Goal: Check status: Check status

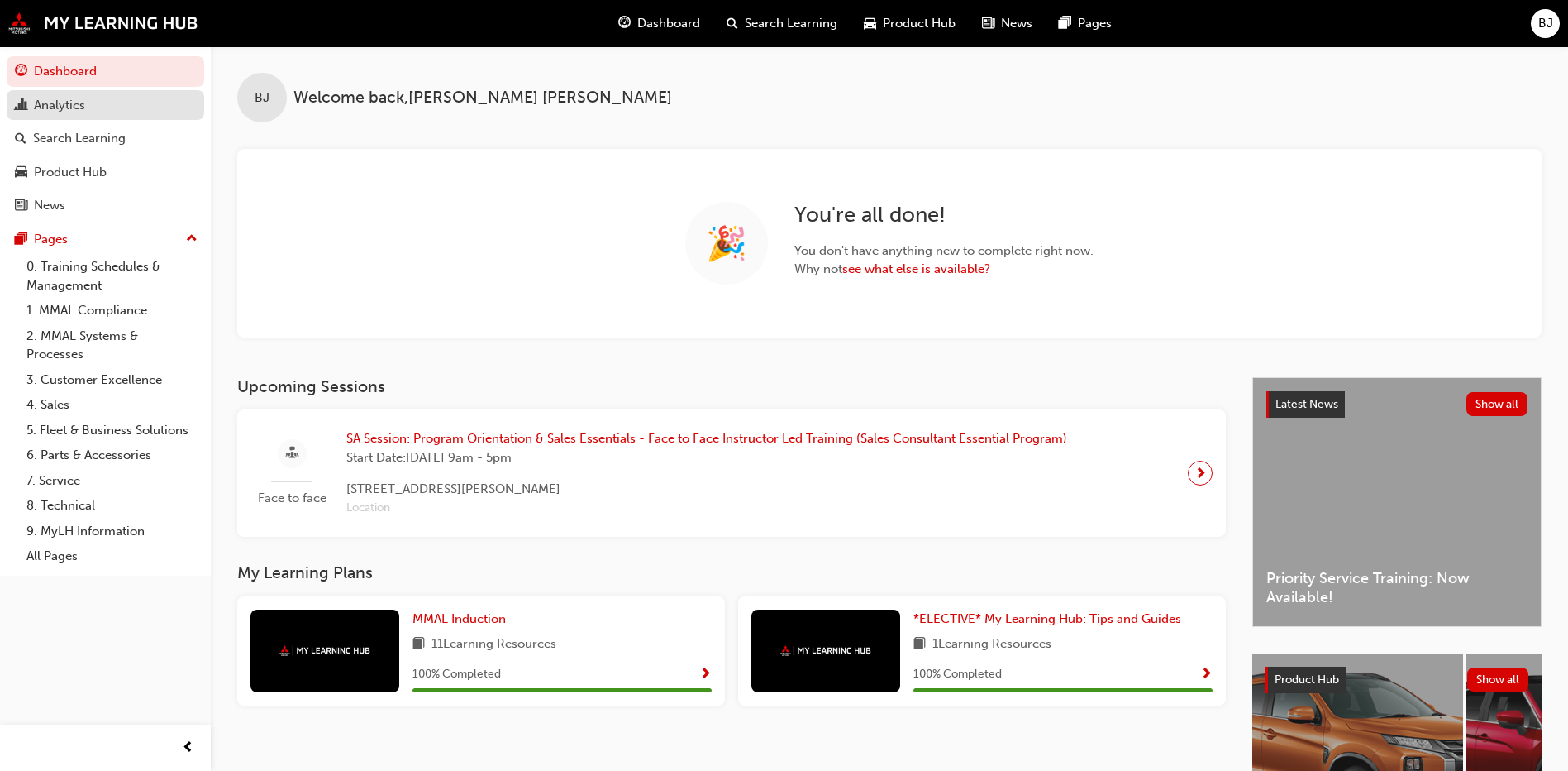
click at [112, 105] on div "Analytics" at bounding box center [105, 105] width 181 height 21
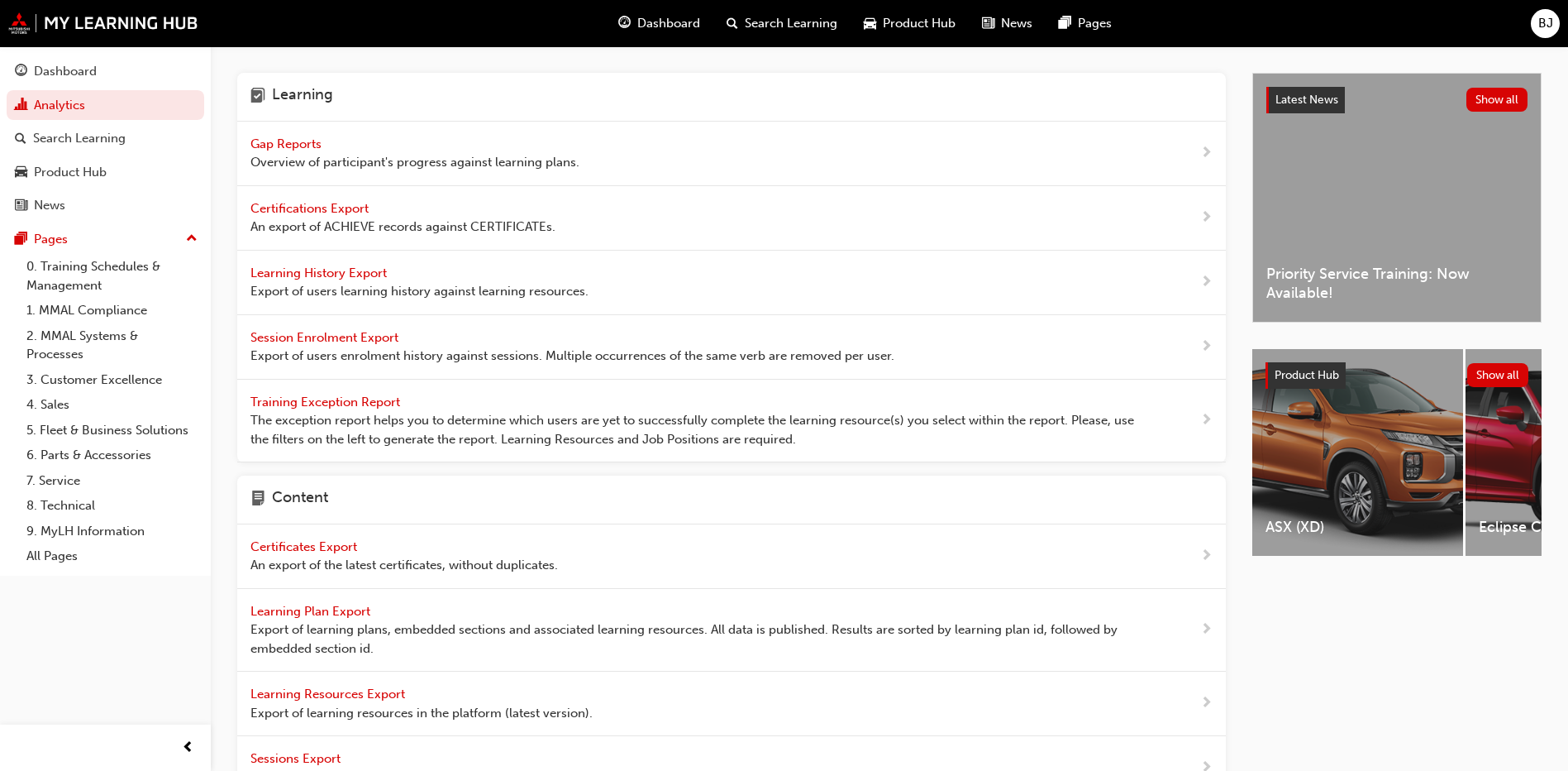
click at [279, 137] on span "Gap Reports" at bounding box center [287, 144] width 75 height 15
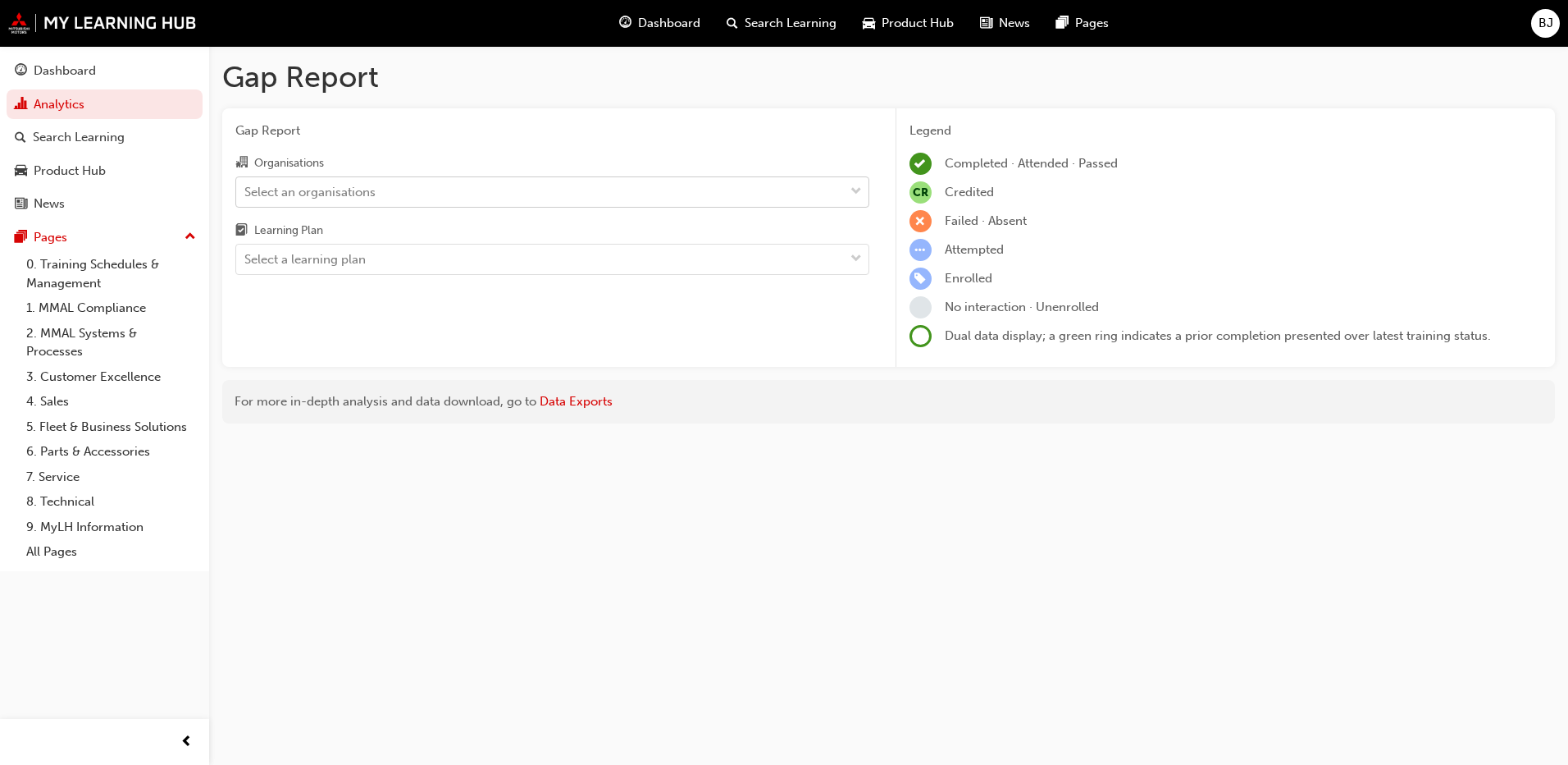
click at [289, 179] on div "Select an organisations" at bounding box center [541, 191] width 608 height 29
click at [246, 184] on input "Organisations Select an organisations" at bounding box center [246, 191] width 2 height 14
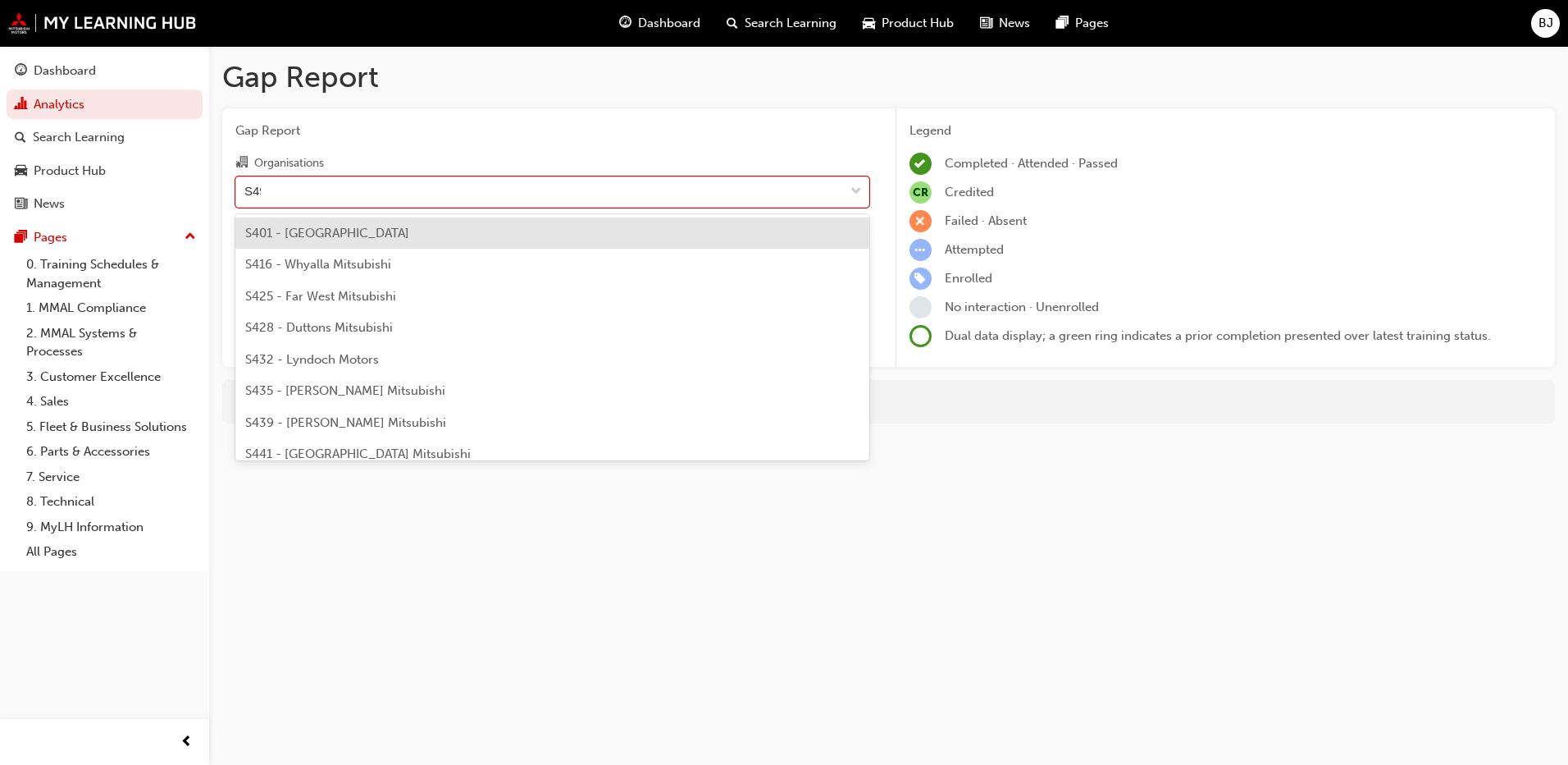
type input "S496"
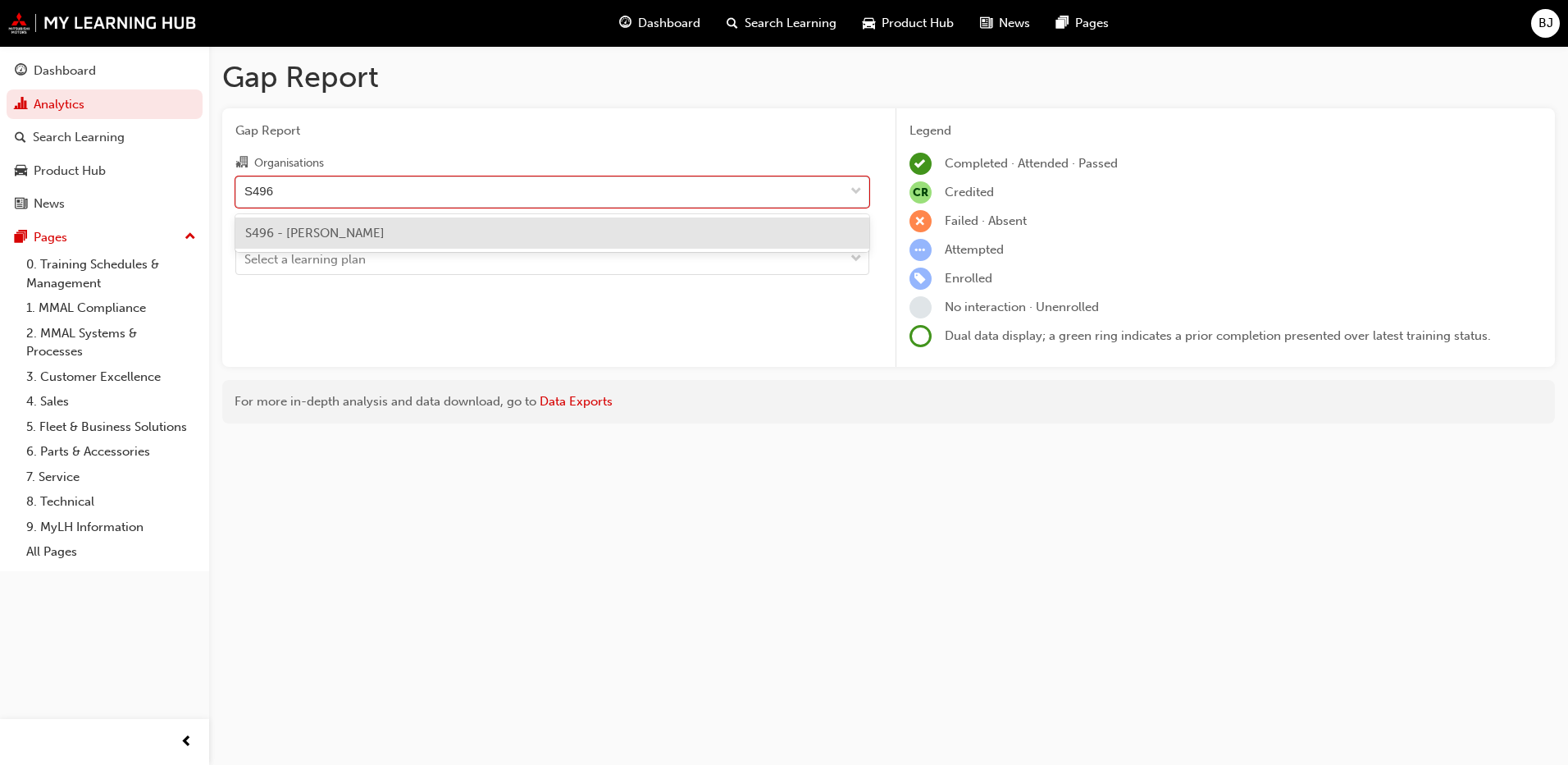
click at [349, 223] on div "S496 - [PERSON_NAME]" at bounding box center [553, 233] width 634 height 32
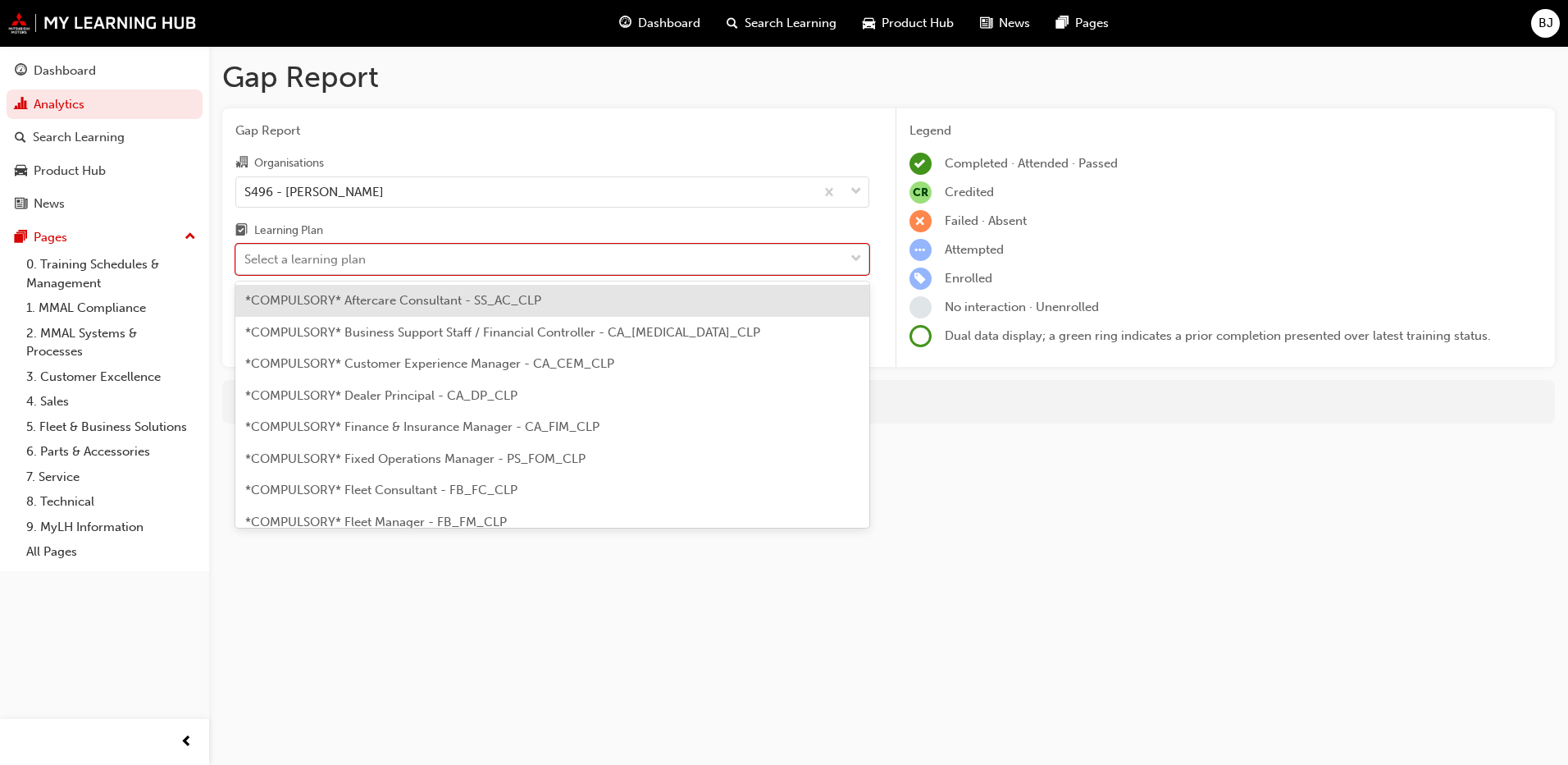
click at [339, 261] on div "Select a learning plan" at bounding box center [305, 260] width 122 height 19
click at [246, 261] on input "Learning Plan option *COMPULSORY* Aftercare Consultant - SS_AC_CLP focused, 1 o…" at bounding box center [246, 259] width 2 height 14
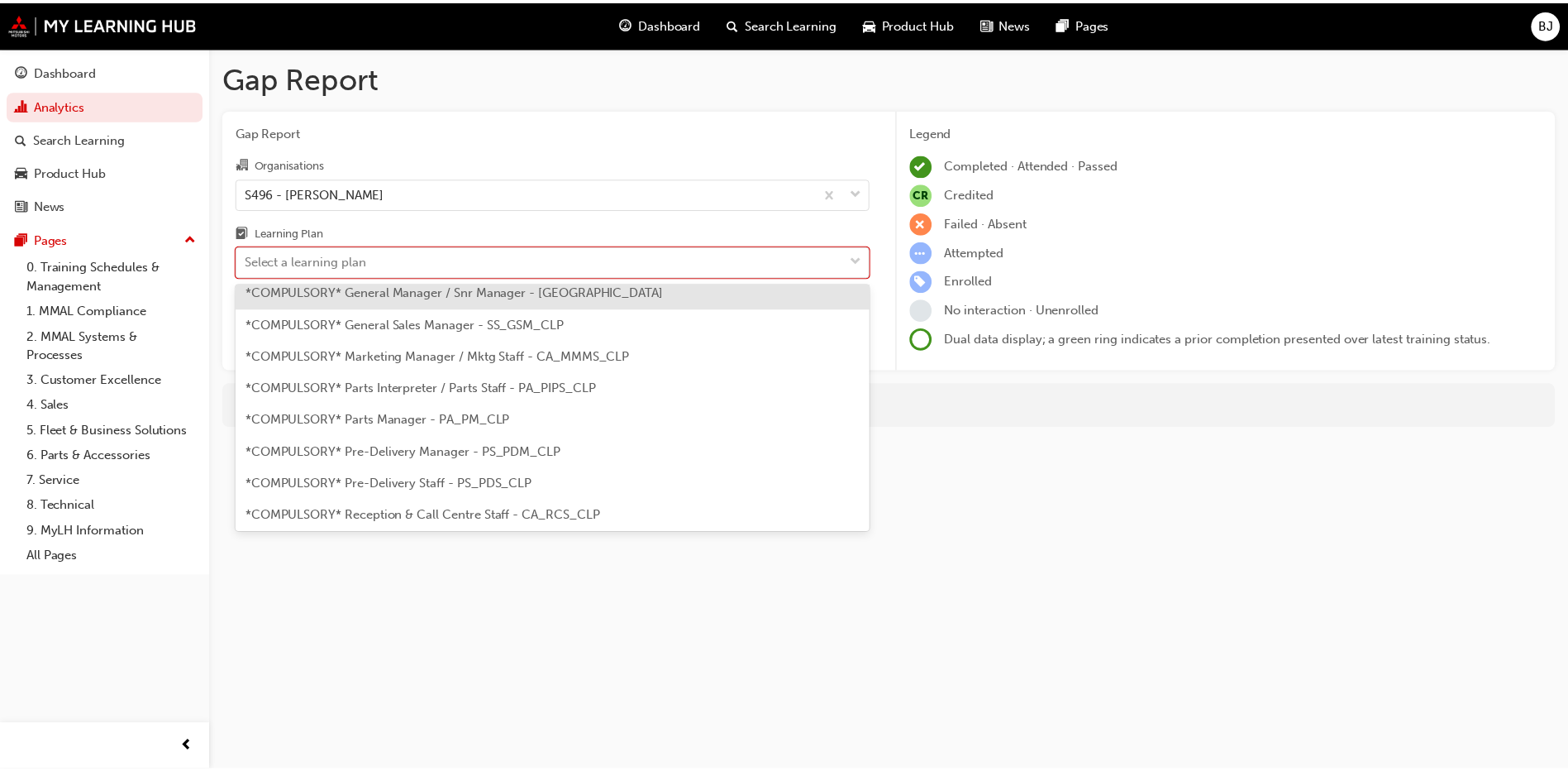
scroll to position [496, 0]
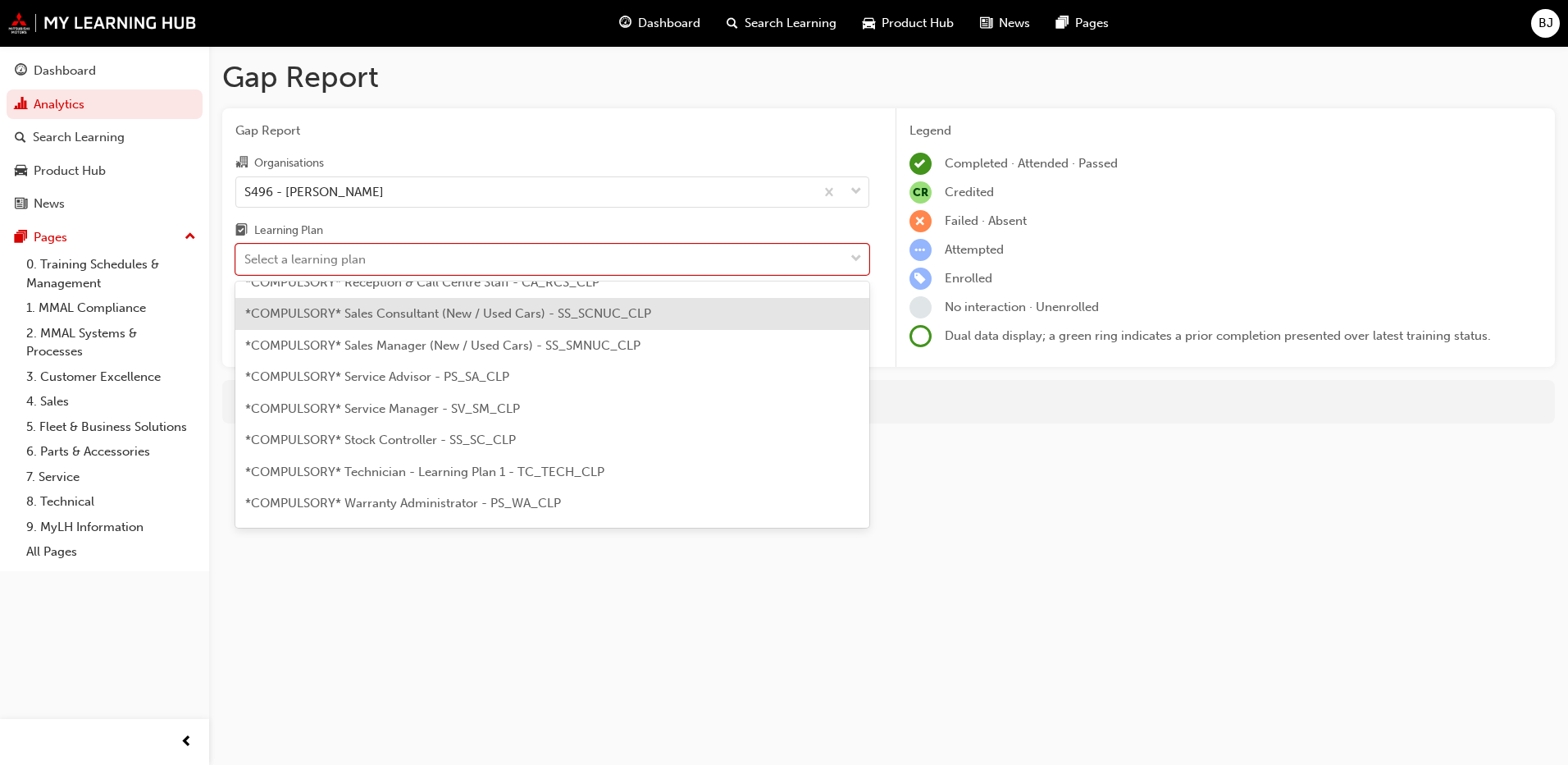
click at [440, 308] on span "*COMPULSORY* Sales Consultant (New / Used Cars) - SS_SCNUC_CLP" at bounding box center [449, 313] width 406 height 15
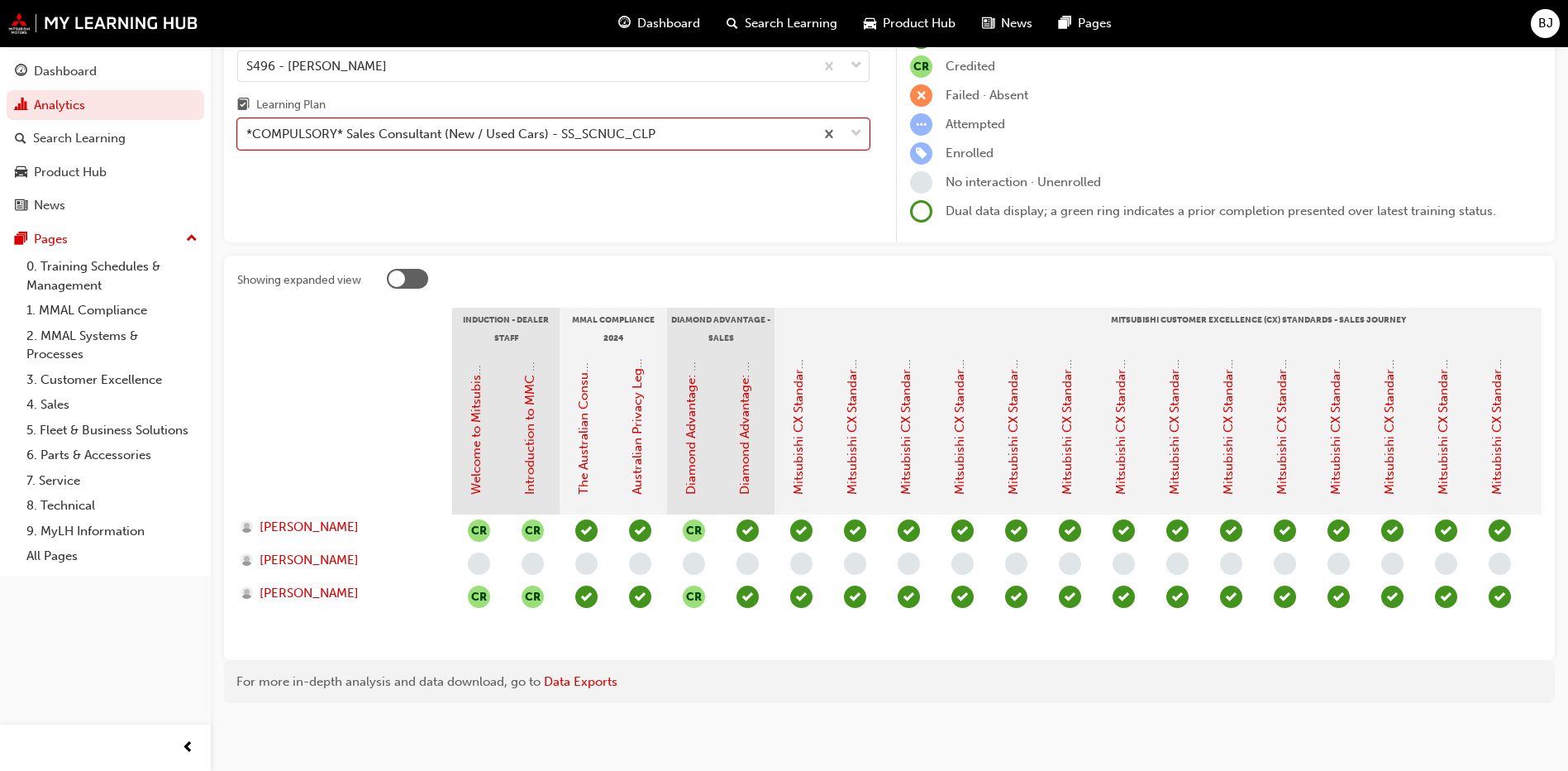
scroll to position [140, 0]
click at [310, 551] on span "[PERSON_NAME]" at bounding box center [308, 560] width 99 height 19
